Goal: Information Seeking & Learning: Find specific page/section

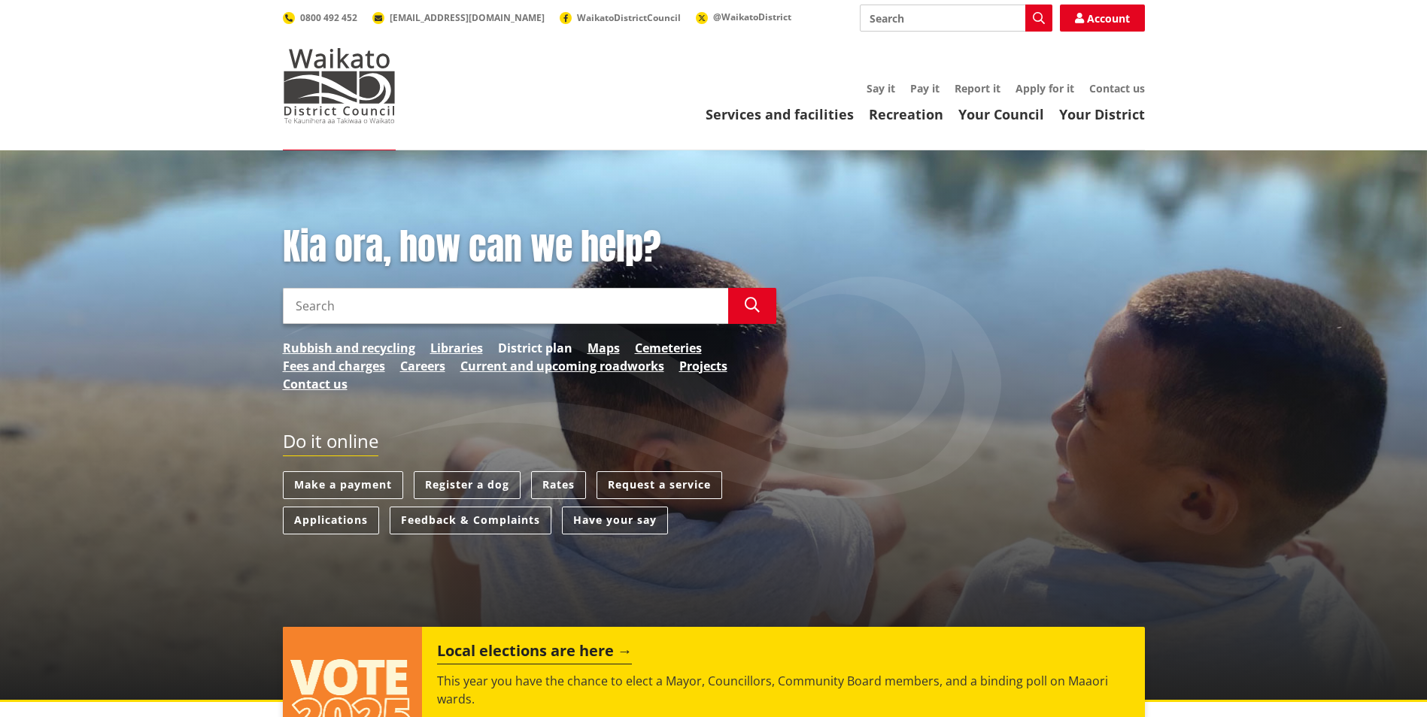
click at [547, 346] on link "District plan" at bounding box center [535, 348] width 74 height 18
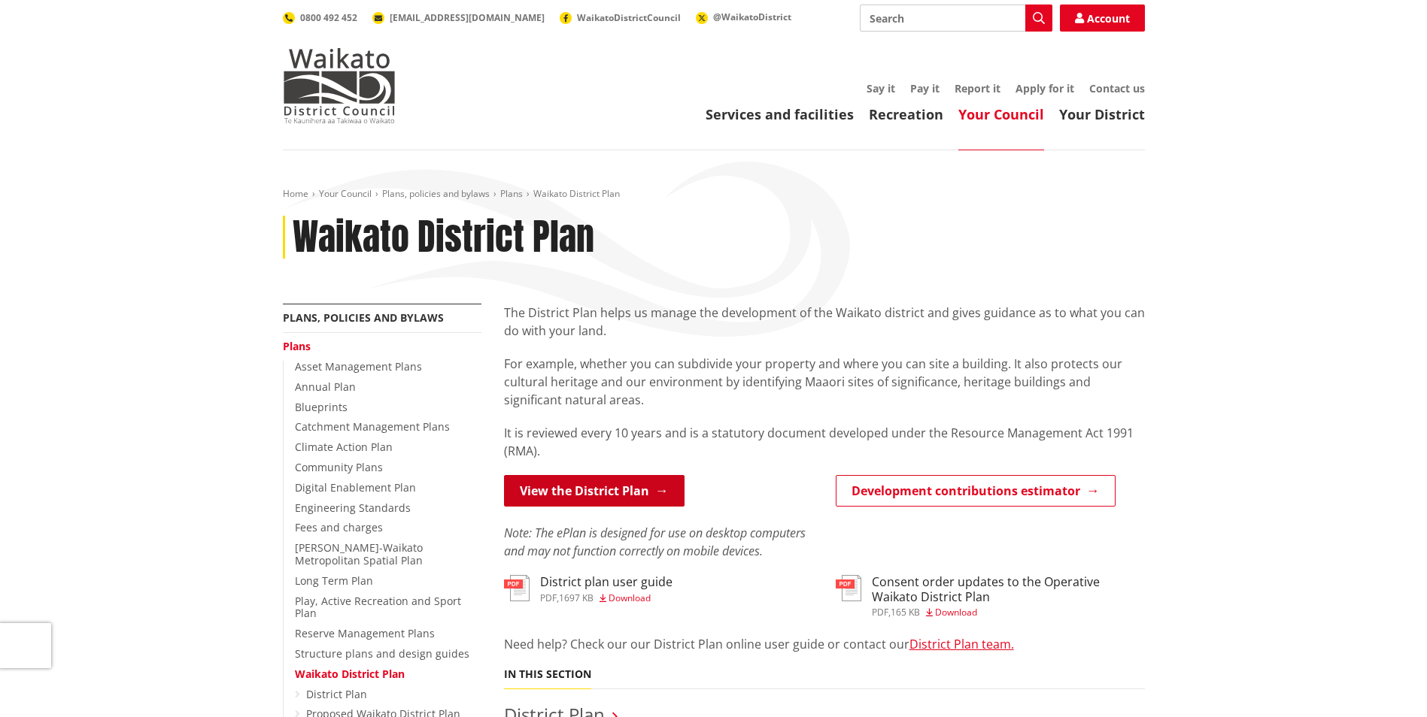
click at [593, 493] on link "View the District Plan" at bounding box center [594, 491] width 180 height 32
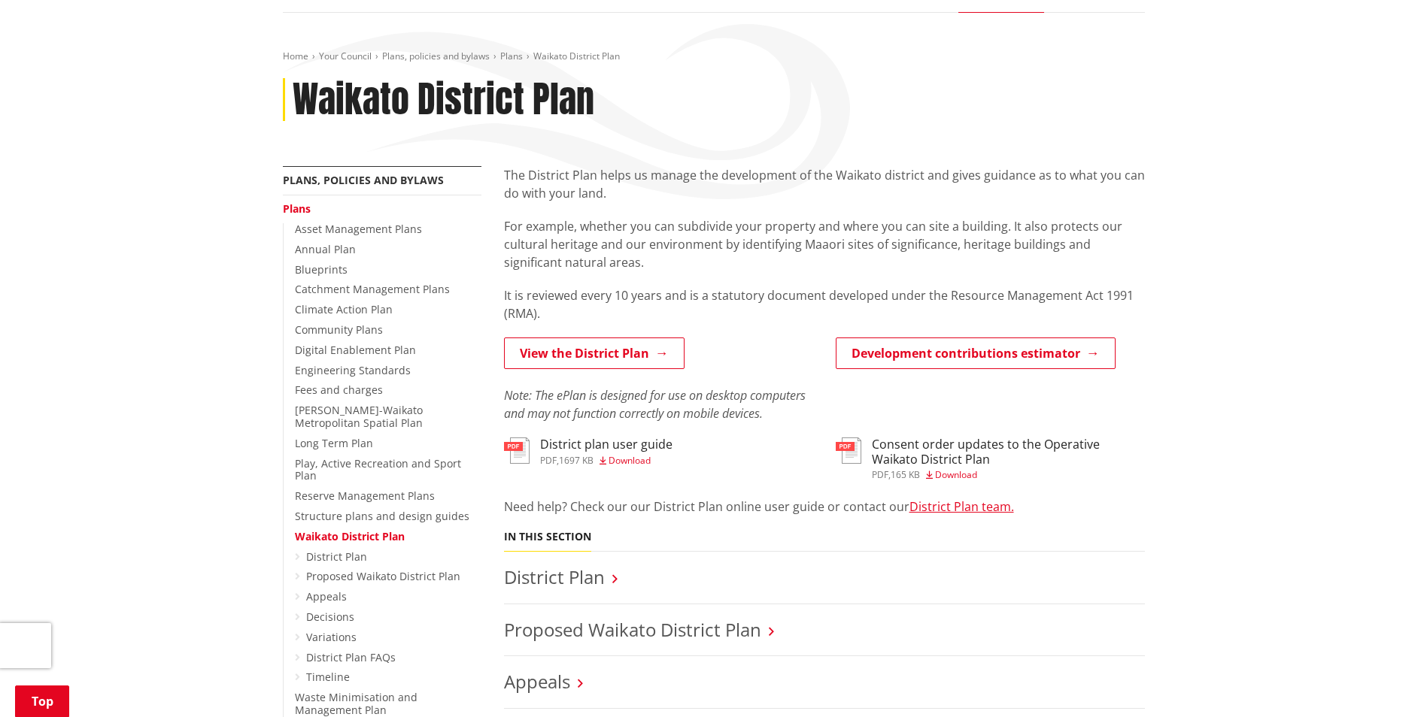
scroll to position [301, 0]
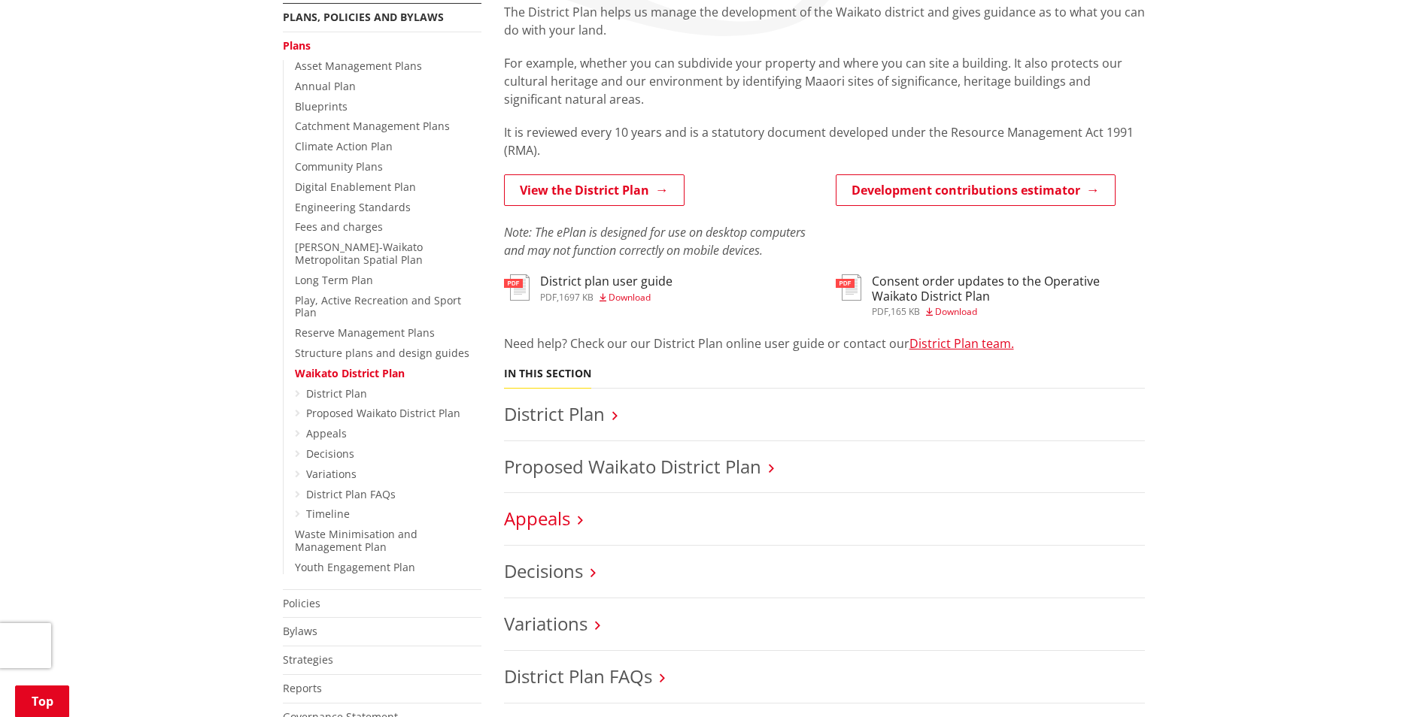
click at [526, 517] on link "Appeals" at bounding box center [537, 518] width 66 height 25
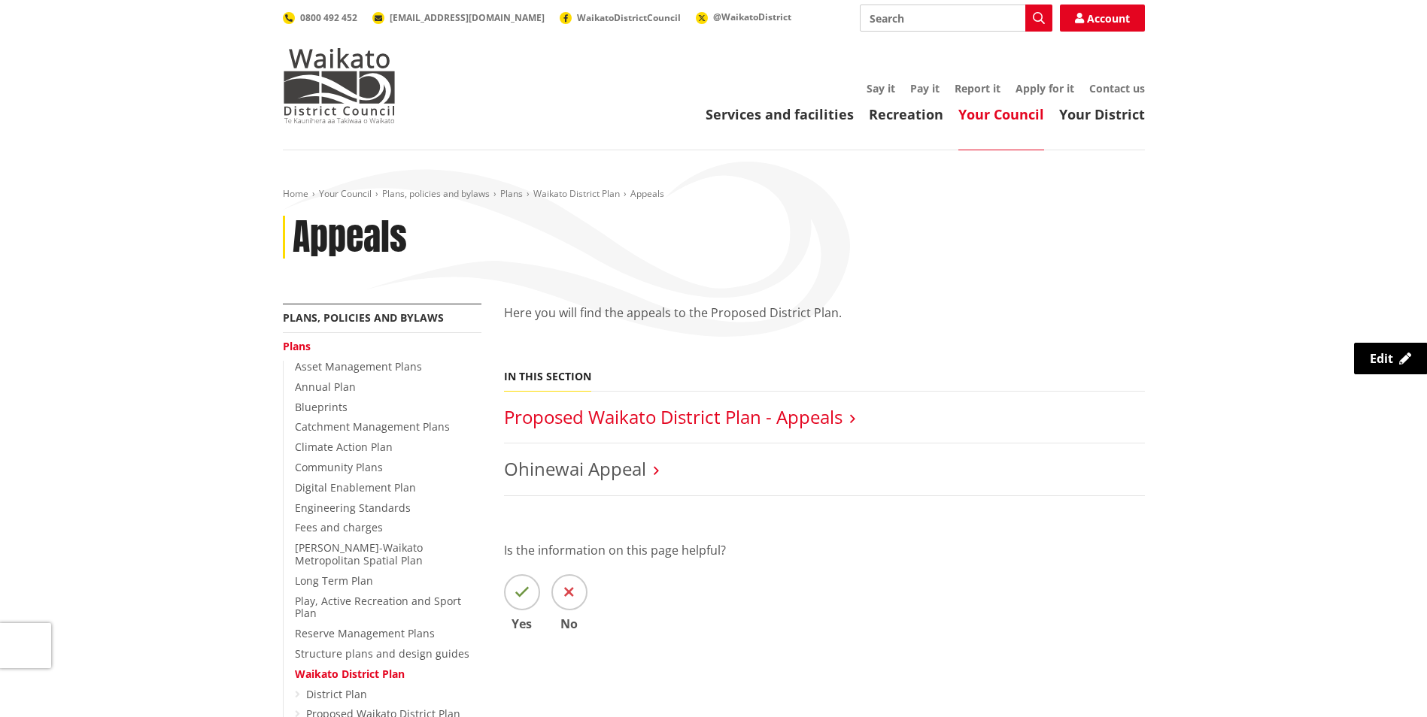
click at [759, 409] on link "Proposed Waikato District Plan - Appeals" at bounding box center [673, 417] width 338 height 25
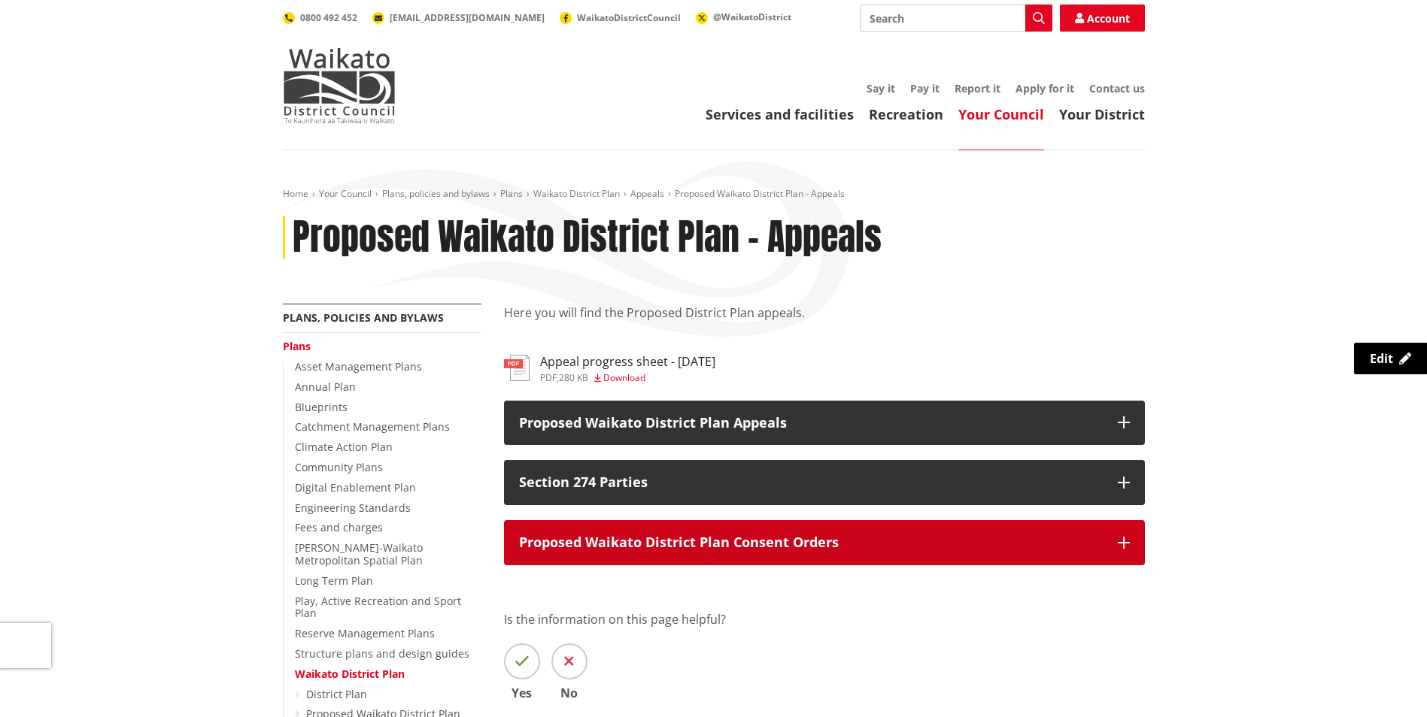
click at [790, 543] on p "Proposed Waikato District Plan Consent Orders" at bounding box center [811, 542] width 584 height 15
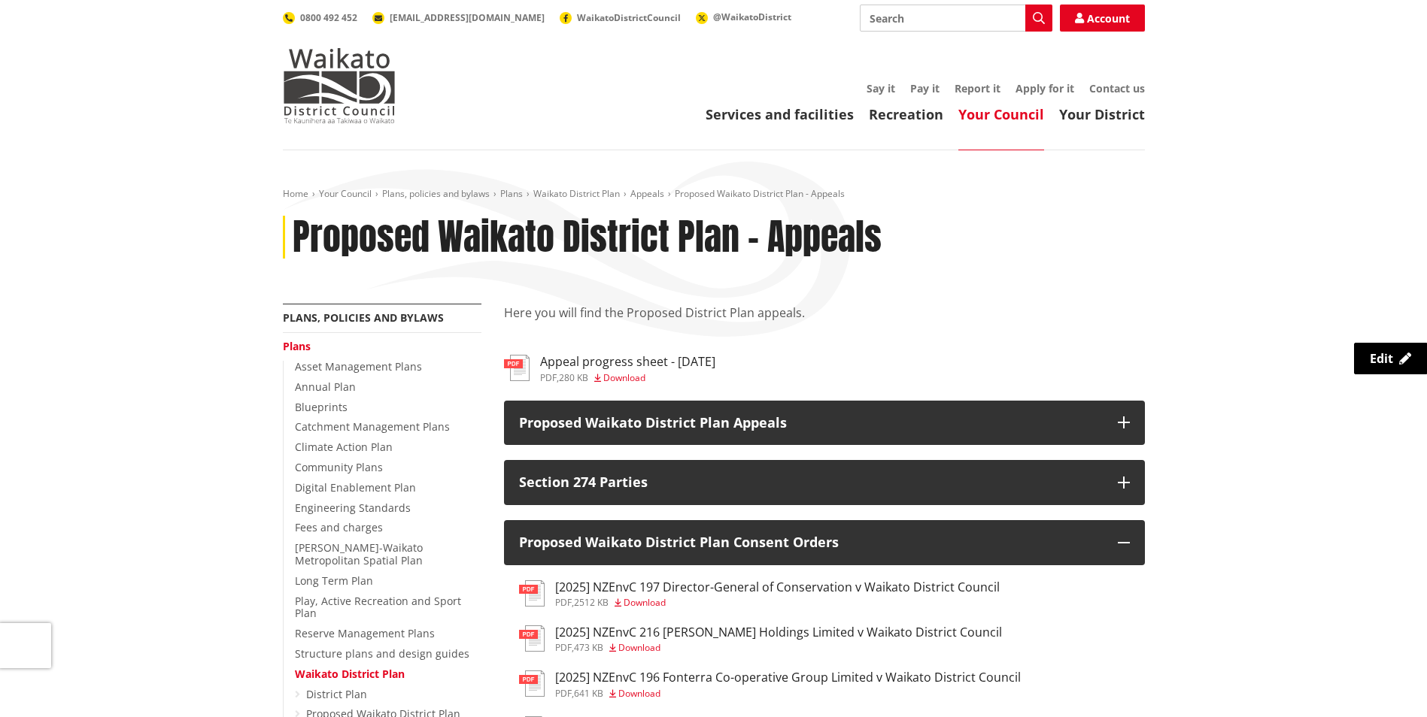
click at [839, 591] on h3 "[2025] NZEnvC 197 Director-General of Conservation v Waikato District Council" at bounding box center [777, 588] width 444 height 14
